Goal: Task Accomplishment & Management: Manage account settings

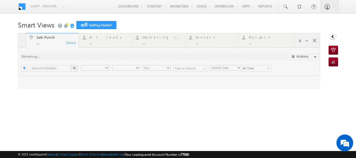
type input "Any Owner"
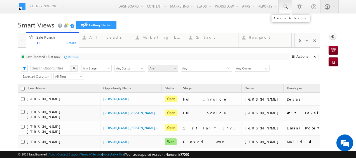
click at [283, 7] on span at bounding box center [286, 7] width 6 height 6
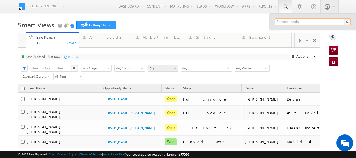
click at [281, 23] on input "text" at bounding box center [313, 21] width 76 height 7
paste input "50 916 9245"
click at [277, 22] on input "50 916 9245" at bounding box center [313, 21] width 76 height 7
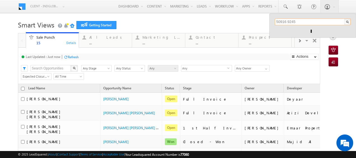
click at [284, 22] on input "50916 9245" at bounding box center [313, 21] width 76 height 7
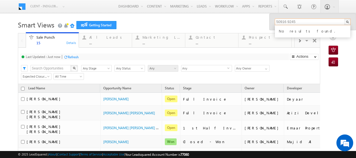
click at [284, 23] on input "50916 9245" at bounding box center [313, 21] width 76 height 7
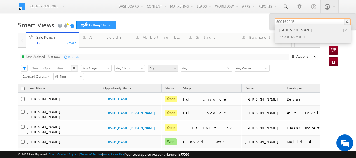
type input "509169245"
click at [293, 30] on div "SABIHA KHAN" at bounding box center [315, 30] width 75 height 6
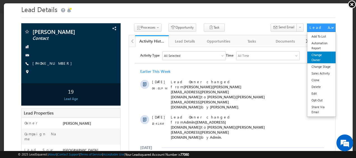
click at [314, 53] on link "Change Owner" at bounding box center [321, 57] width 28 height 12
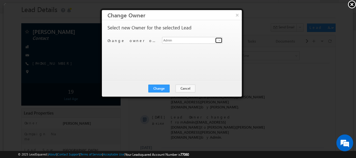
click at [217, 38] on span at bounding box center [219, 40] width 4 height 4
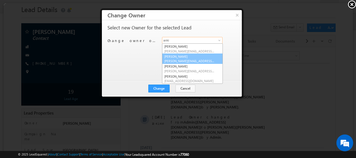
click at [187, 57] on link "Ankita Dua ankita.dua@indglobal.ae" at bounding box center [192, 58] width 61 height 11
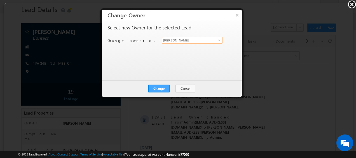
type input "Ankita Dua"
click at [158, 87] on button "Change" at bounding box center [158, 88] width 21 height 8
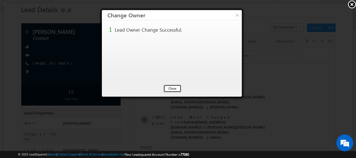
click at [171, 89] on button "Close" at bounding box center [172, 88] width 18 height 8
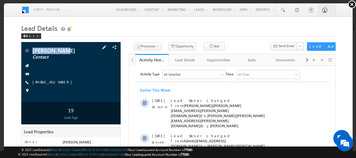
drag, startPoint x: 29, startPoint y: 49, endPoint x: 67, endPoint y: 50, distance: 37.5
click at [67, 50] on div "SABIHA KHAN Contact" at bounding box center [71, 50] width 94 height 6
copy div "SABIHA KHAN"
click at [351, 7] on link at bounding box center [351, 4] width 9 height 8
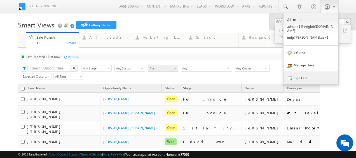
click at [300, 73] on link "Sign Out" at bounding box center [311, 77] width 55 height 13
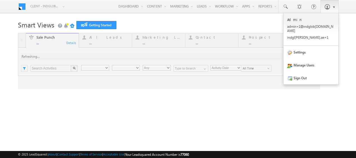
type input "Any Owner"
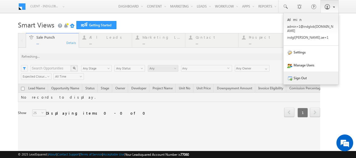
click at [293, 75] on link "Sign Out" at bounding box center [311, 77] width 55 height 13
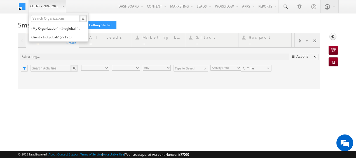
type input "Any Owner"
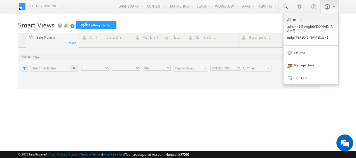
type input "Any Owner"
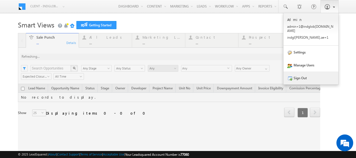
click at [297, 74] on link "Sign Out" at bounding box center [311, 77] width 55 height 13
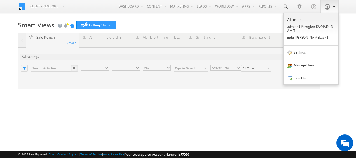
type input "Any Owner"
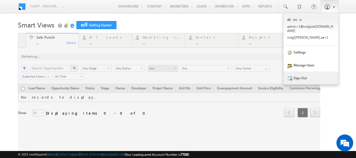
click at [294, 74] on link "Sign Out" at bounding box center [311, 77] width 55 height 13
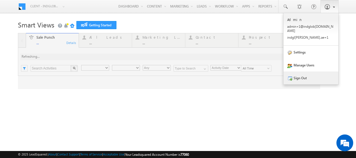
type input "Any Owner"
click at [289, 73] on link "Sign Out" at bounding box center [311, 77] width 55 height 13
type input "Any Owner"
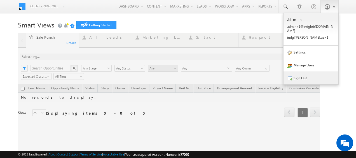
click at [298, 74] on link "Sign Out" at bounding box center [311, 77] width 55 height 13
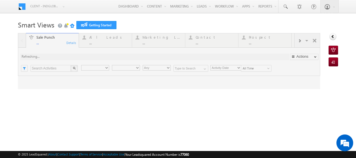
type input "Any Owner"
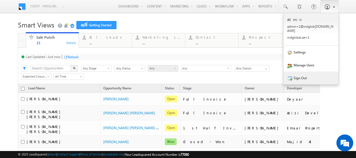
click at [296, 74] on link "Sign Out" at bounding box center [311, 77] width 55 height 13
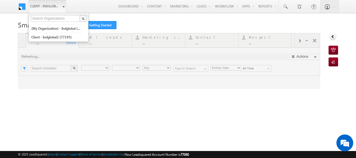
type input "Any Owner"
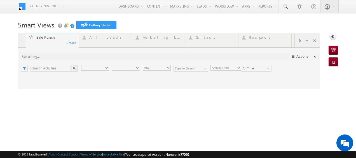
type input "Any Owner"
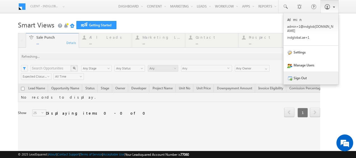
click at [291, 75] on link "Sign Out" at bounding box center [311, 77] width 55 height 13
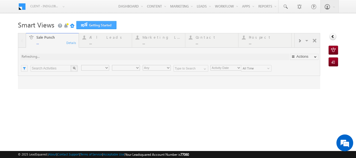
type input "Any Owner"
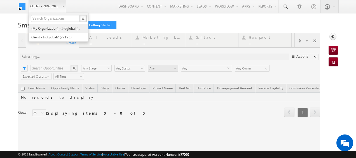
click at [56, 24] on link "(My Organization) - indglobal (48060)" at bounding box center [56, 28] width 51 height 9
